Goal: Navigation & Orientation: Go to known website

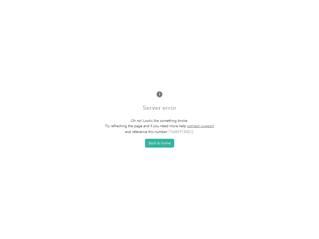
click at [160, 119] on p "Oh no! Looks like something broke." at bounding box center [159, 120] width 109 height 5
click at [161, 144] on button "Back to home" at bounding box center [159, 143] width 29 height 9
